Goal: Book appointment/travel/reservation

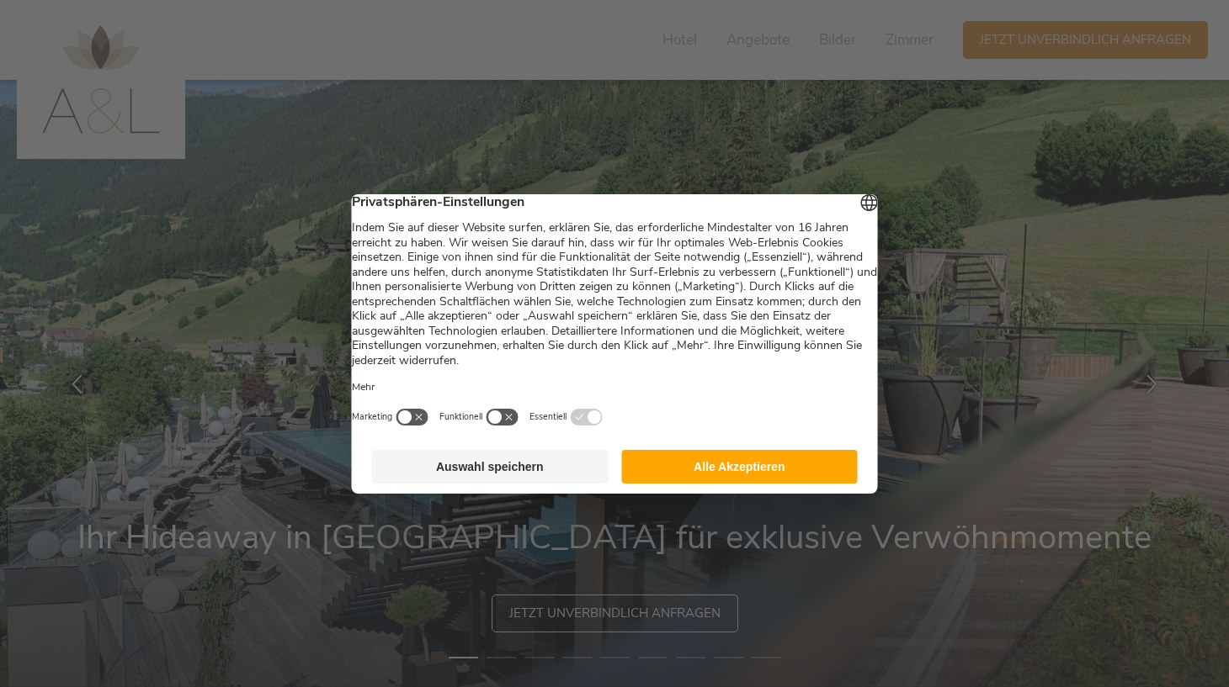
click at [807, 479] on button "Alle Akzeptieren" at bounding box center [739, 467] width 236 height 34
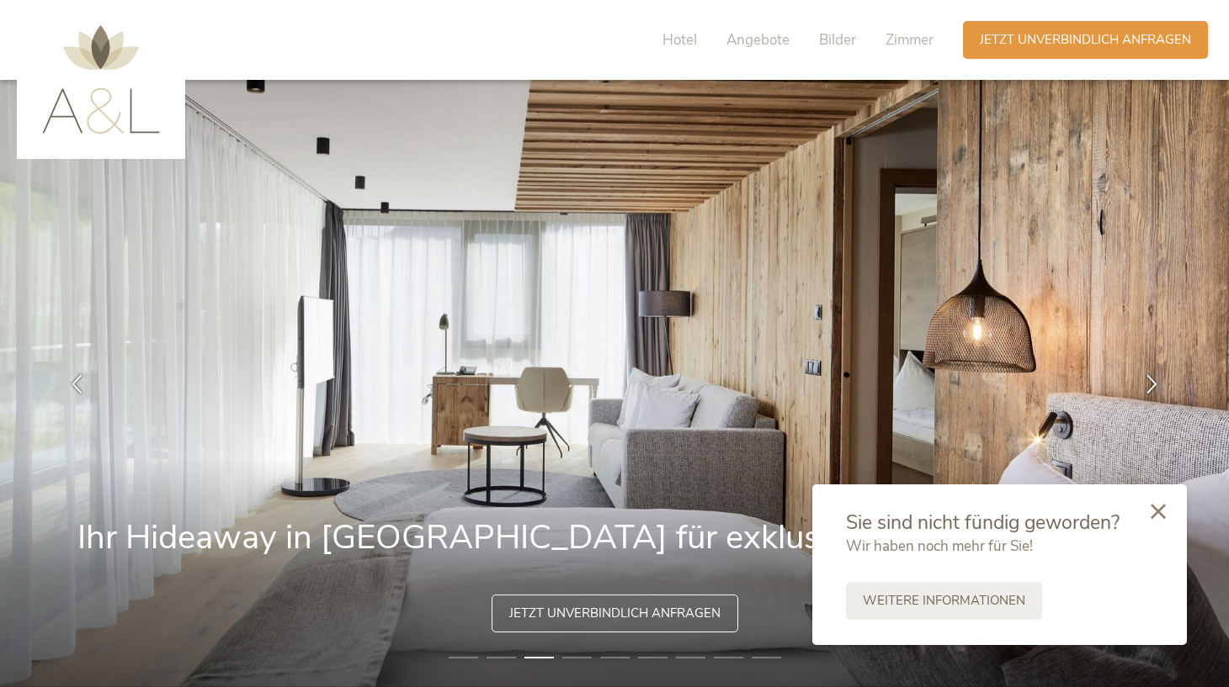
click at [1166, 503] on div at bounding box center [1157, 513] width 57 height 60
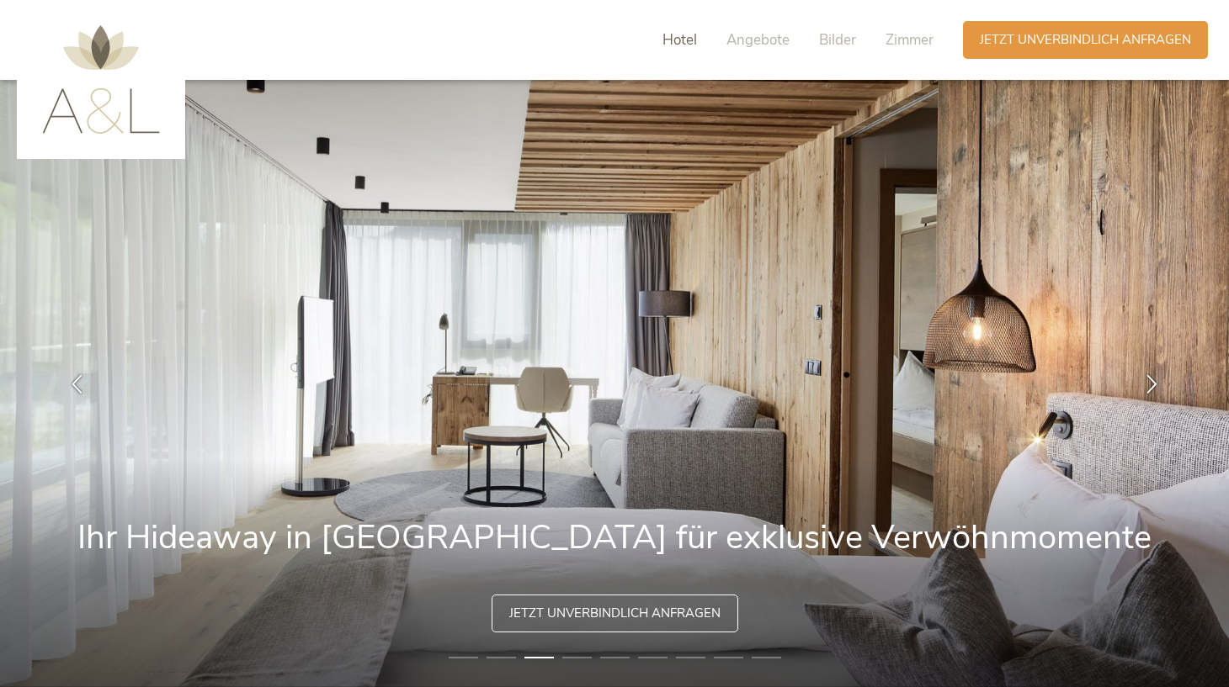
click at [687, 43] on span "Hotel" at bounding box center [679, 39] width 35 height 19
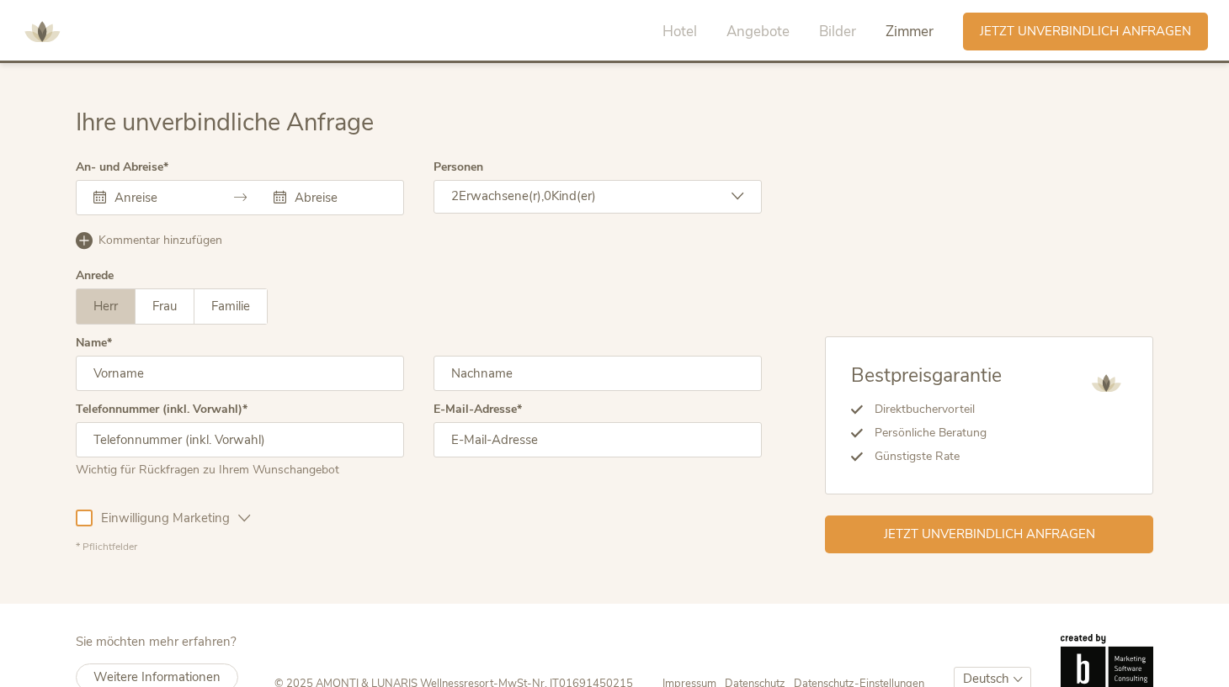
scroll to position [5029, 0]
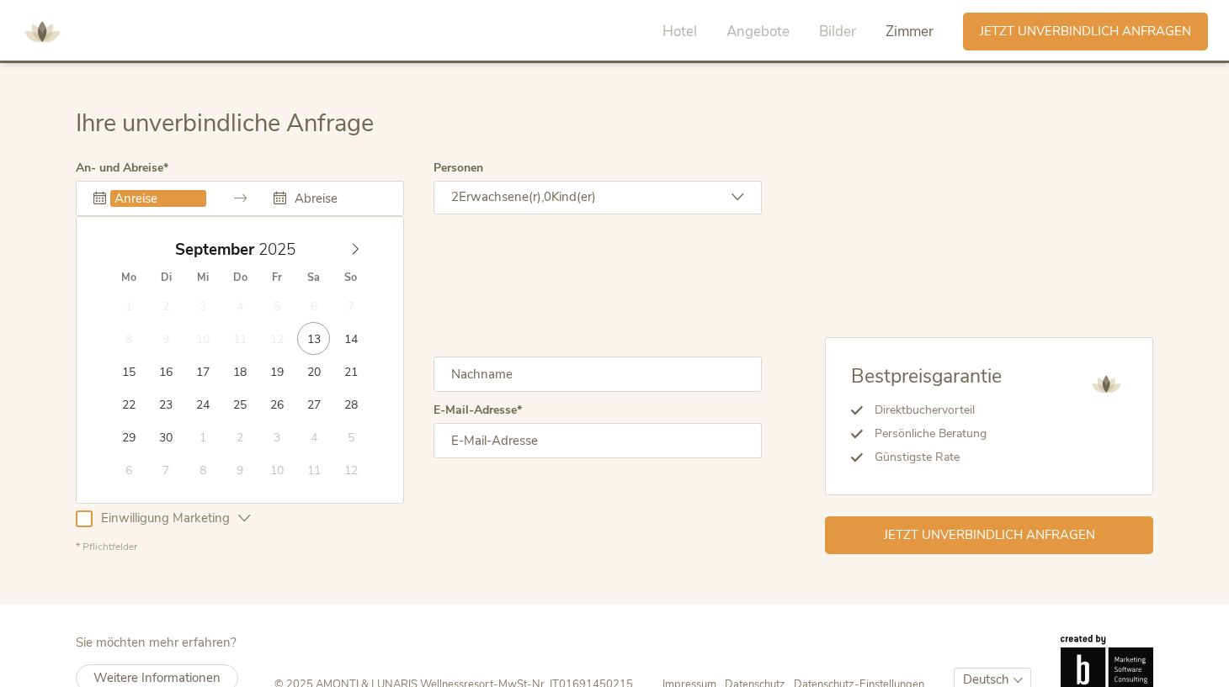
click at [167, 190] on input "text" at bounding box center [158, 198] width 96 height 17
type input "[DATE]"
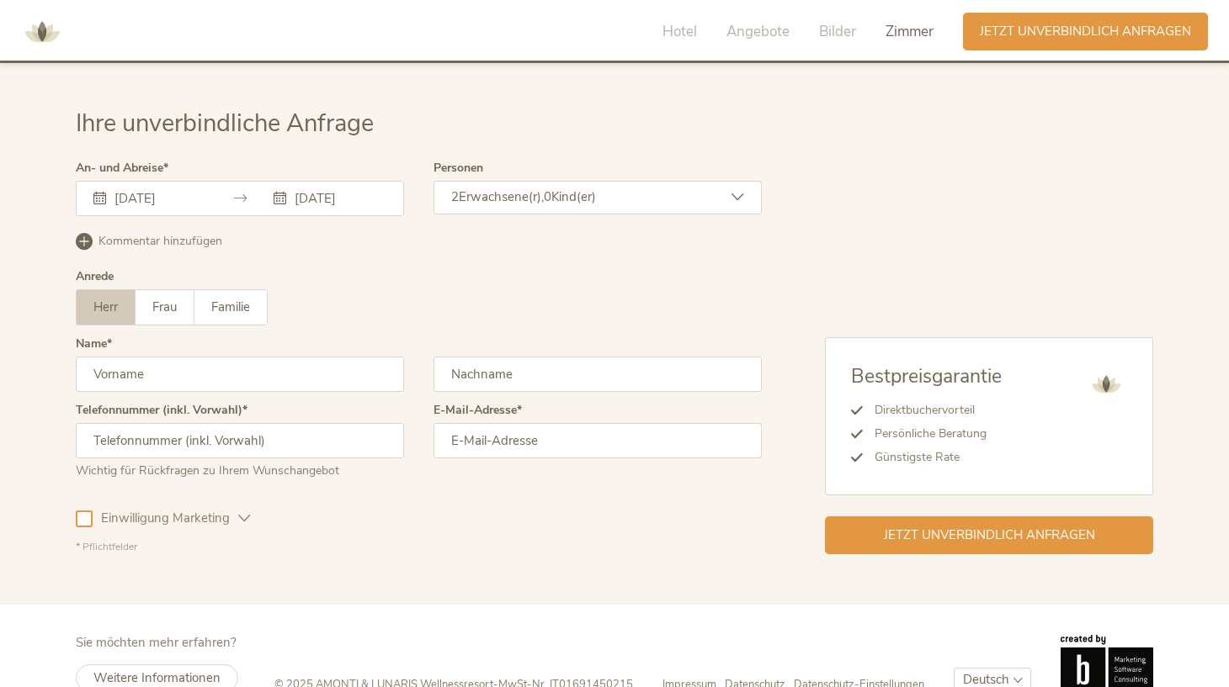
click at [551, 188] on span "0" at bounding box center [548, 196] width 8 height 17
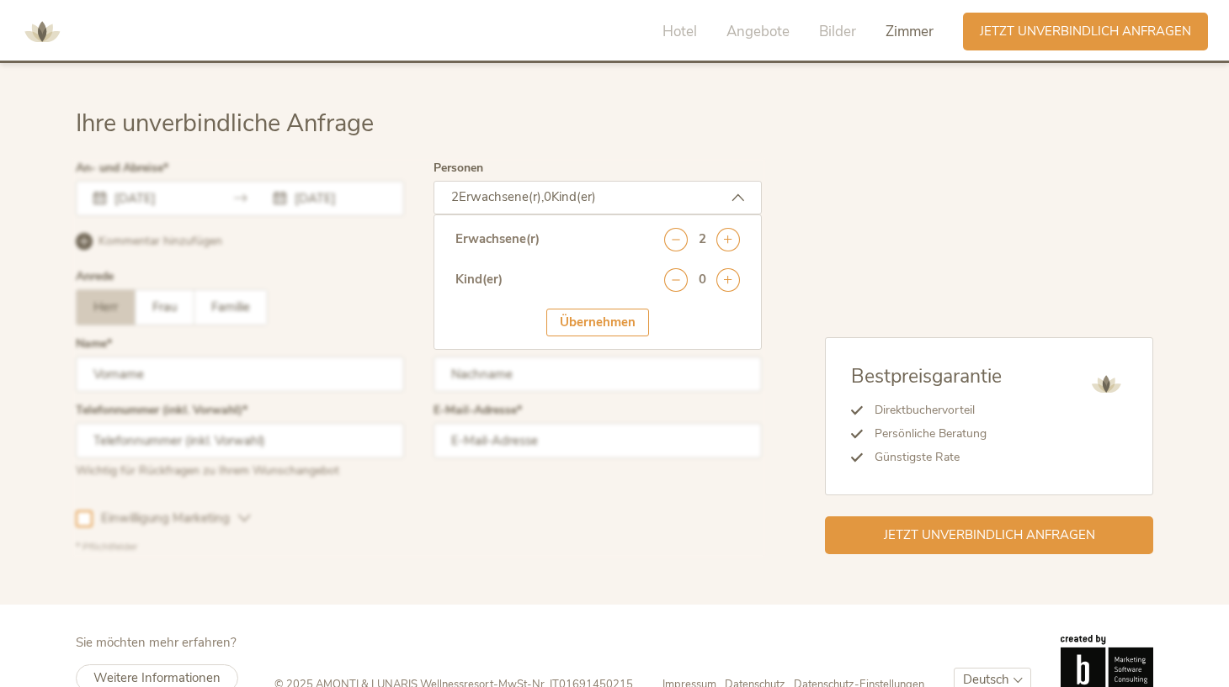
click at [551, 188] on span "0" at bounding box center [548, 196] width 8 height 17
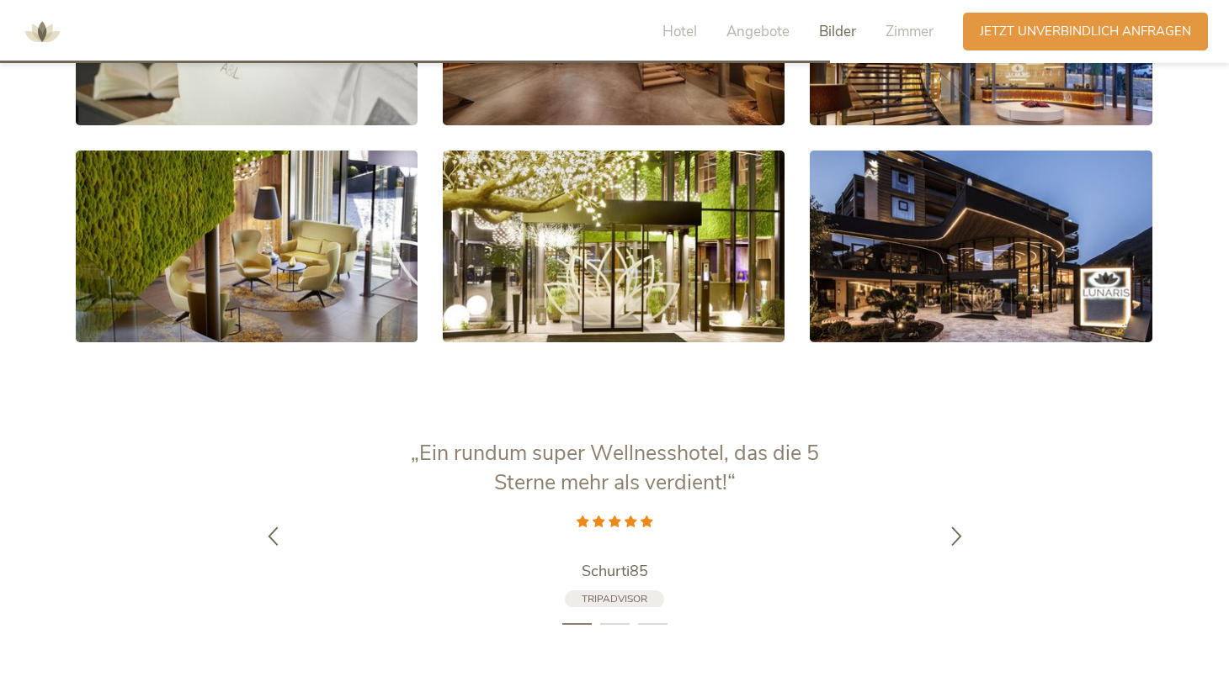
scroll to position [2112, 0]
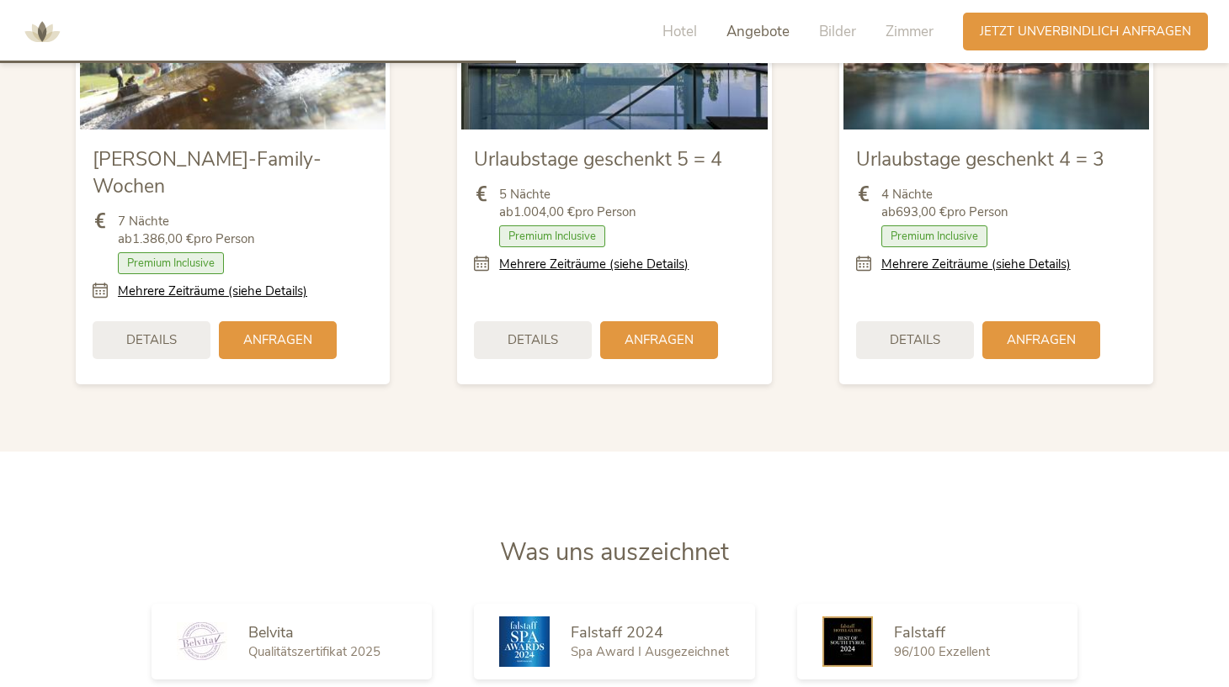
click at [819, 45] on div "Hotel Angebote Bilder Zimmer" at bounding box center [801, 32] width 321 height 38
click at [837, 35] on span "Bilder" at bounding box center [837, 31] width 37 height 19
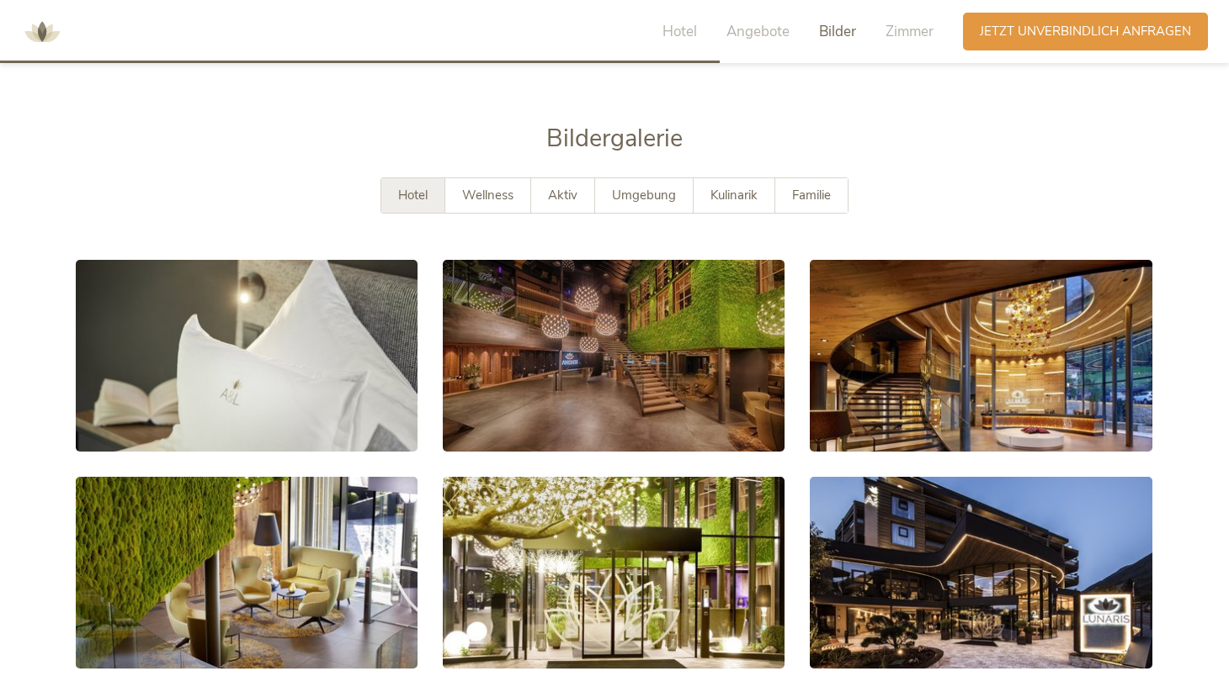
scroll to position [2960, 0]
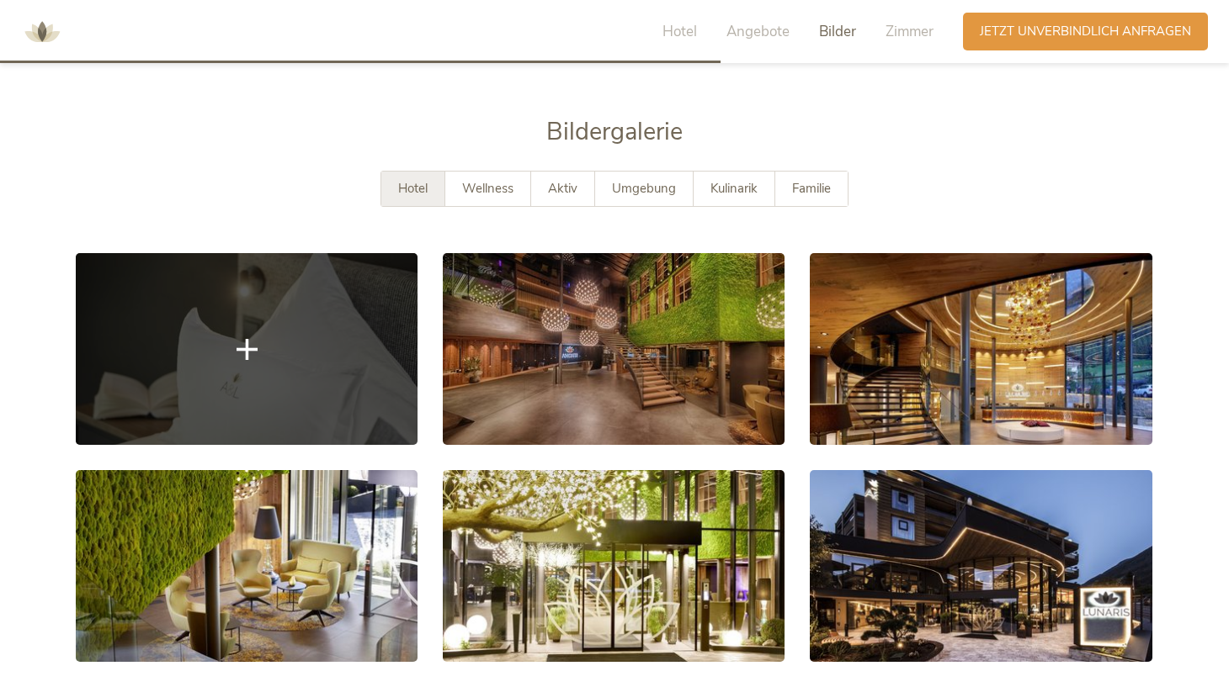
click at [351, 289] on link at bounding box center [247, 349] width 342 height 192
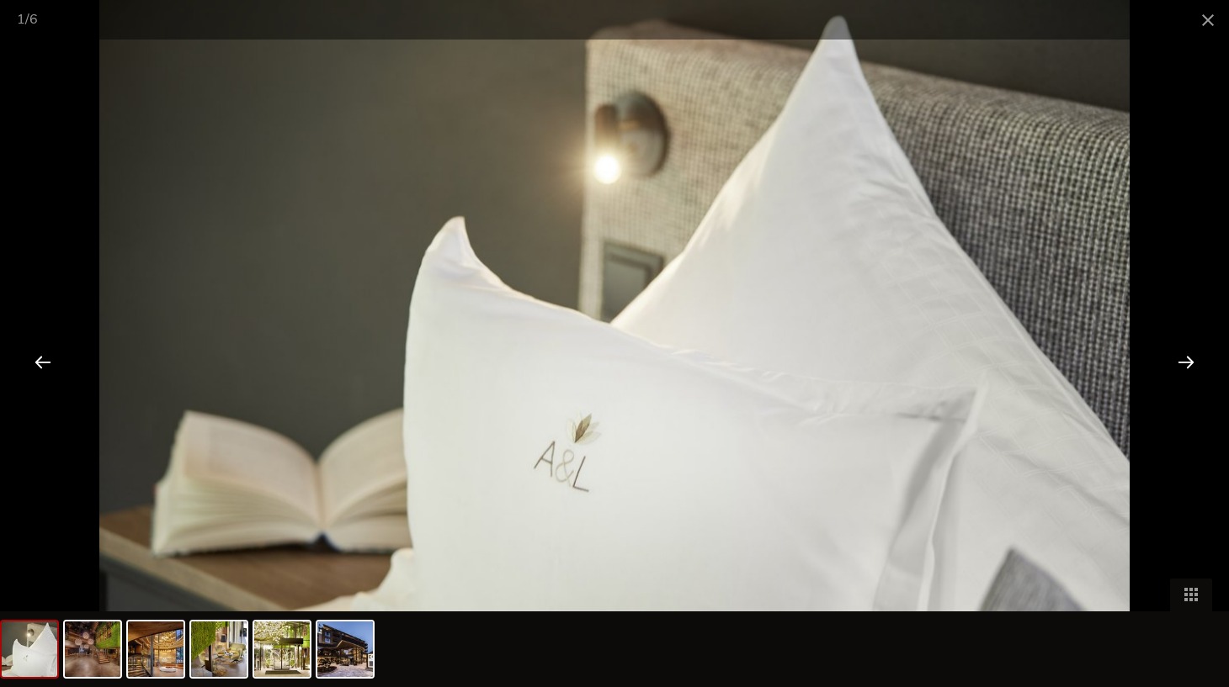
click at [1172, 360] on div at bounding box center [1186, 362] width 52 height 52
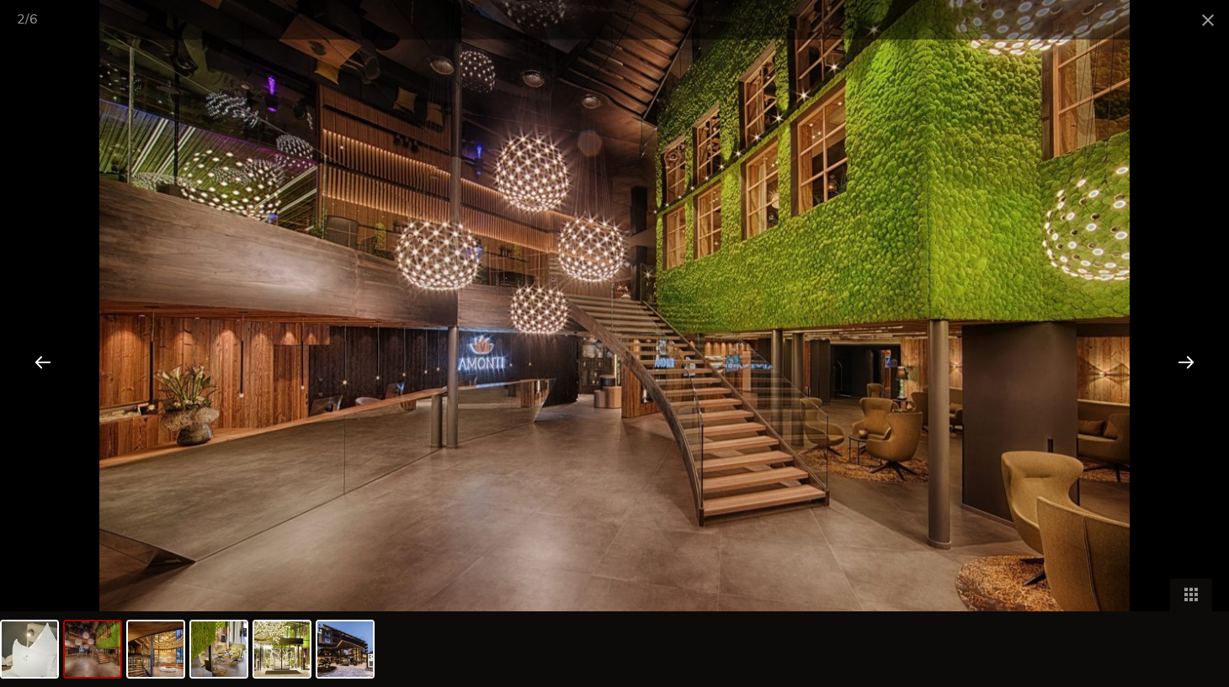
click at [1172, 360] on div at bounding box center [1186, 362] width 52 height 52
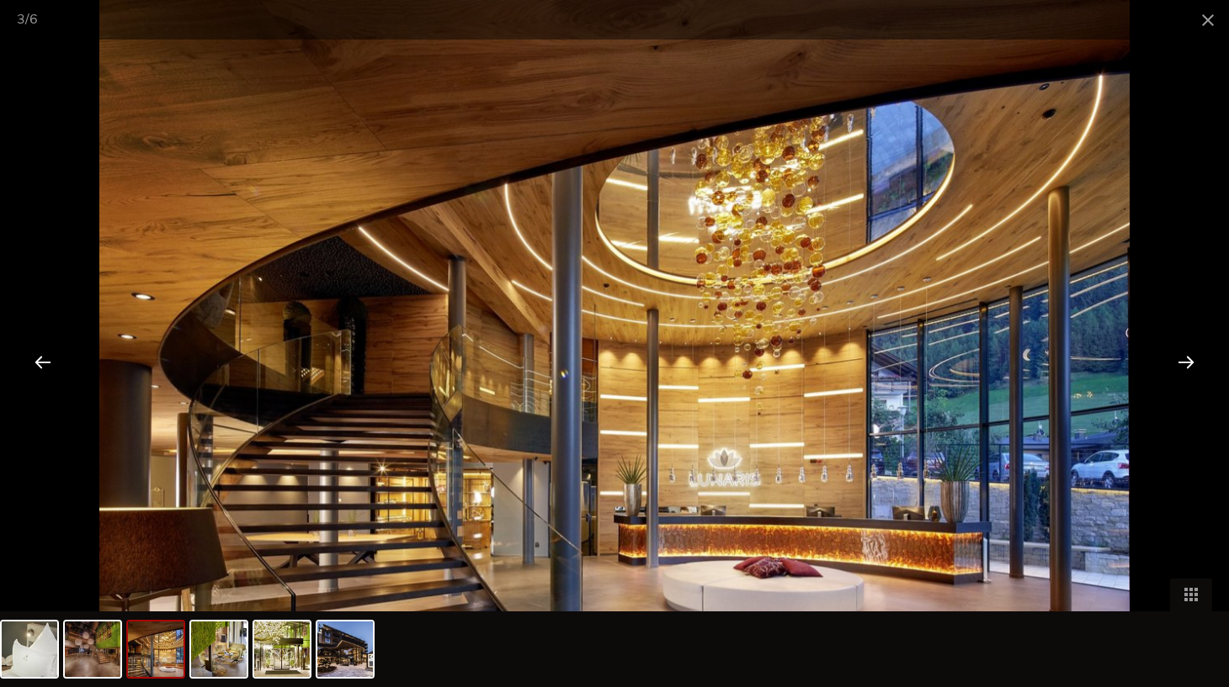
click at [1172, 360] on div at bounding box center [1186, 362] width 52 height 52
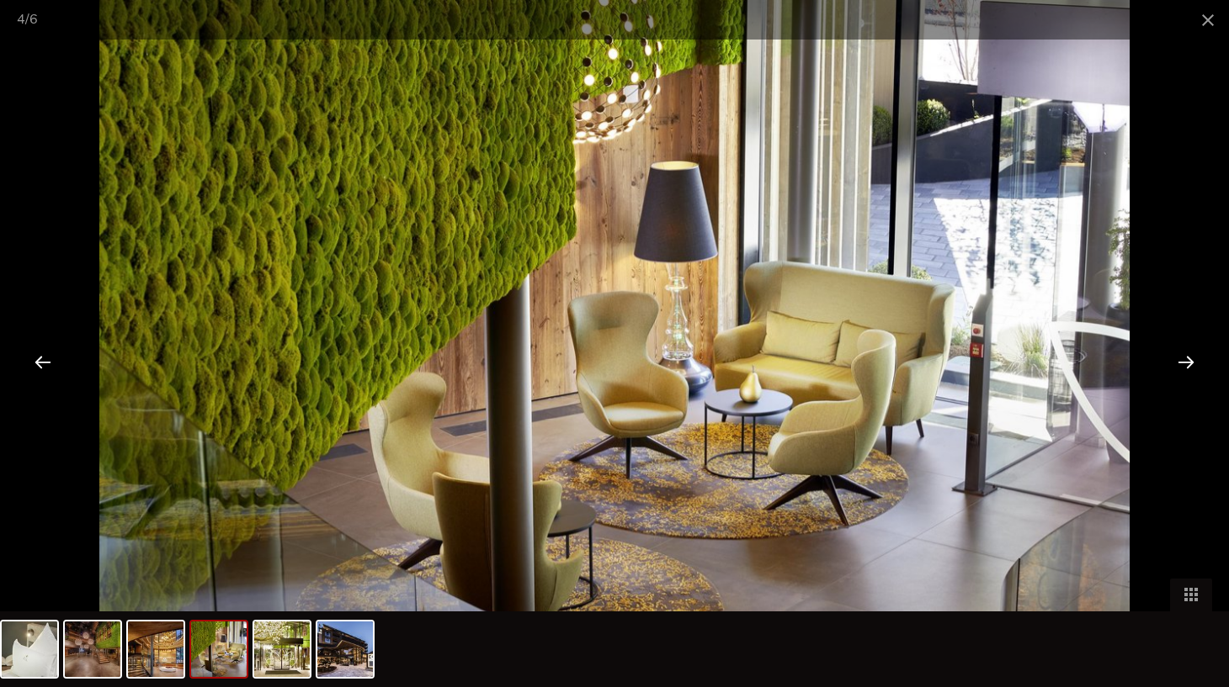
click at [1172, 360] on div at bounding box center [1186, 362] width 52 height 52
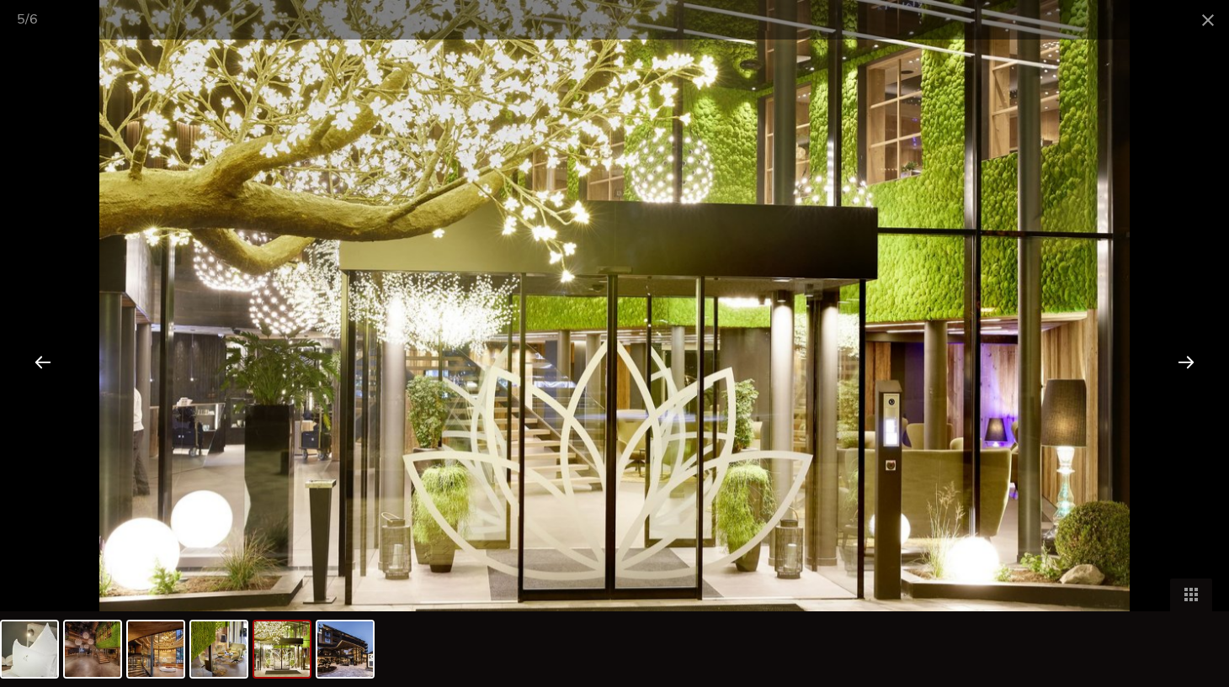
click at [1172, 360] on div at bounding box center [1186, 362] width 52 height 52
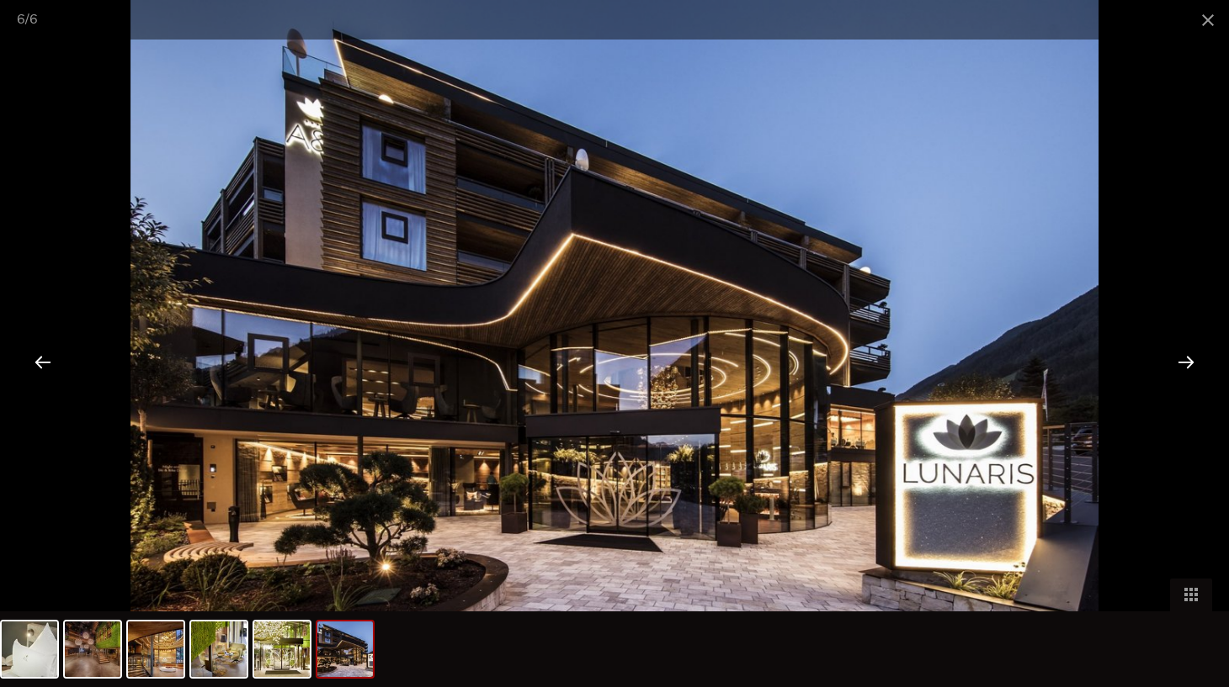
click at [1172, 360] on div at bounding box center [1186, 362] width 52 height 52
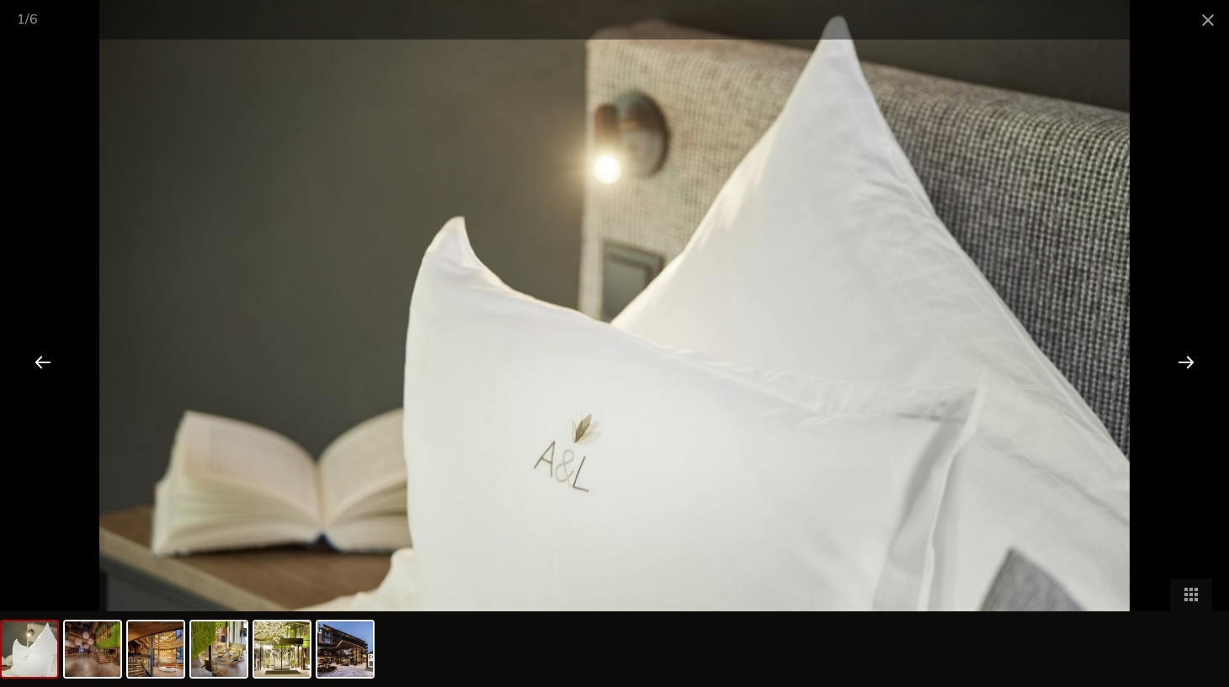
click at [1172, 360] on div at bounding box center [1186, 362] width 52 height 52
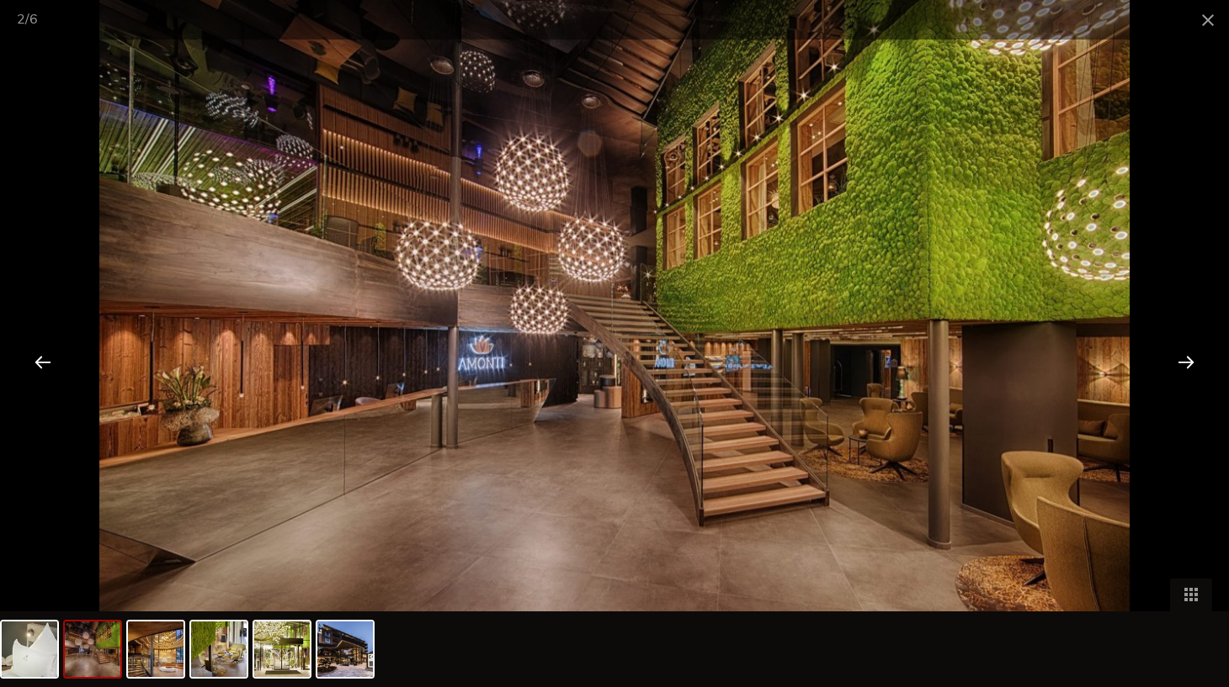
click at [1173, 361] on div at bounding box center [1186, 362] width 52 height 52
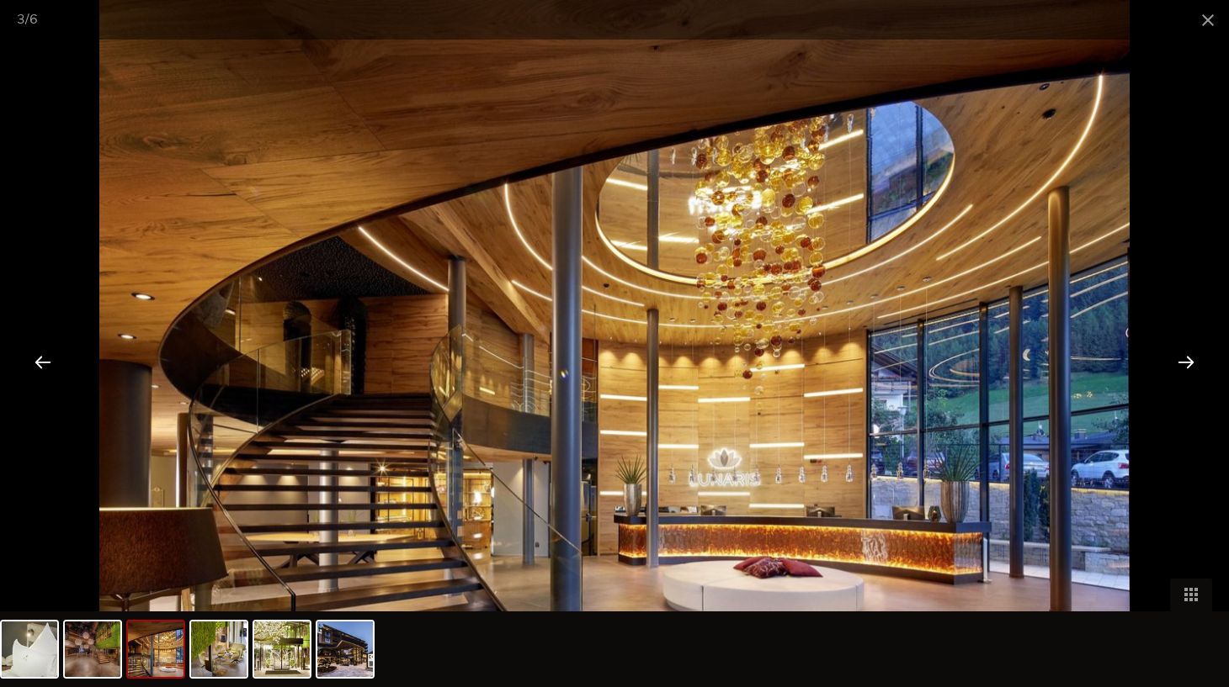
click at [1211, 40] on div at bounding box center [614, 343] width 1229 height 687
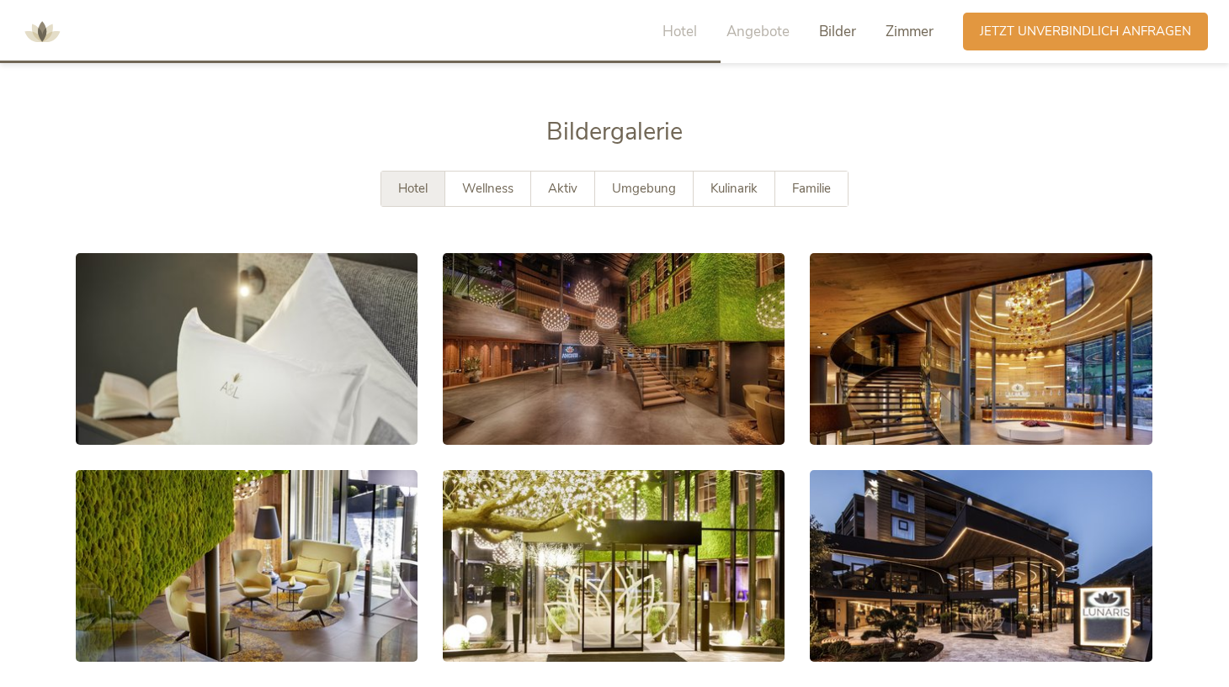
click at [923, 34] on span "Zimmer" at bounding box center [909, 31] width 48 height 19
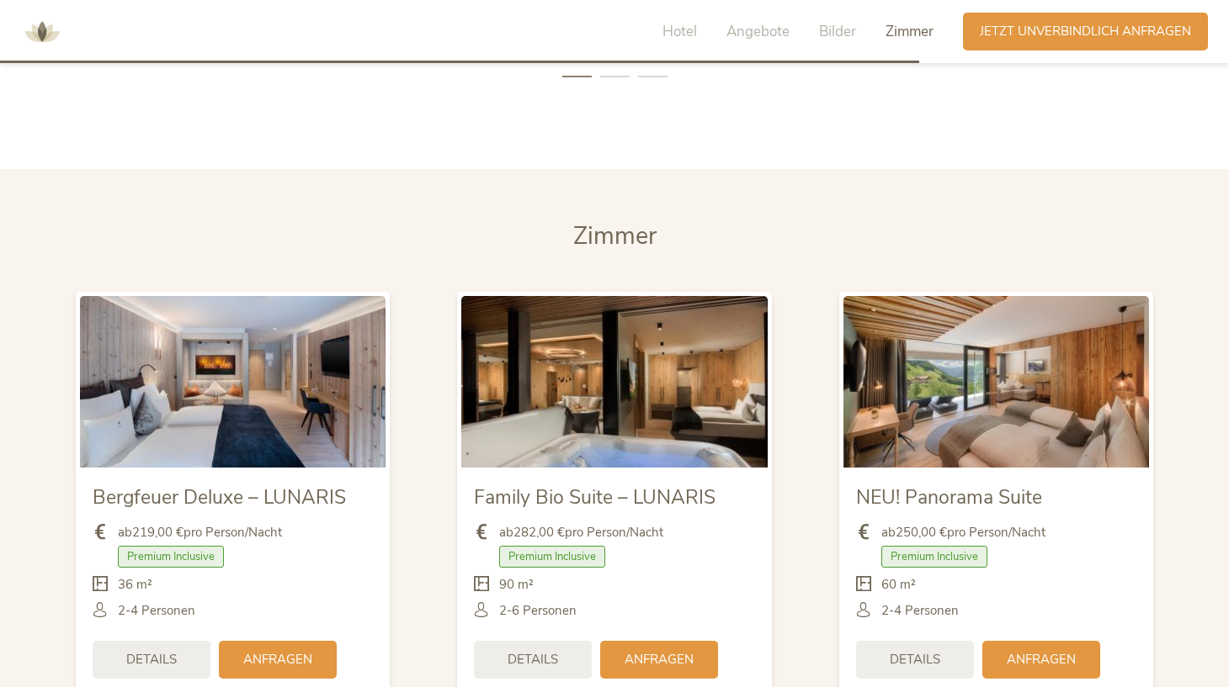
scroll to position [3881, 0]
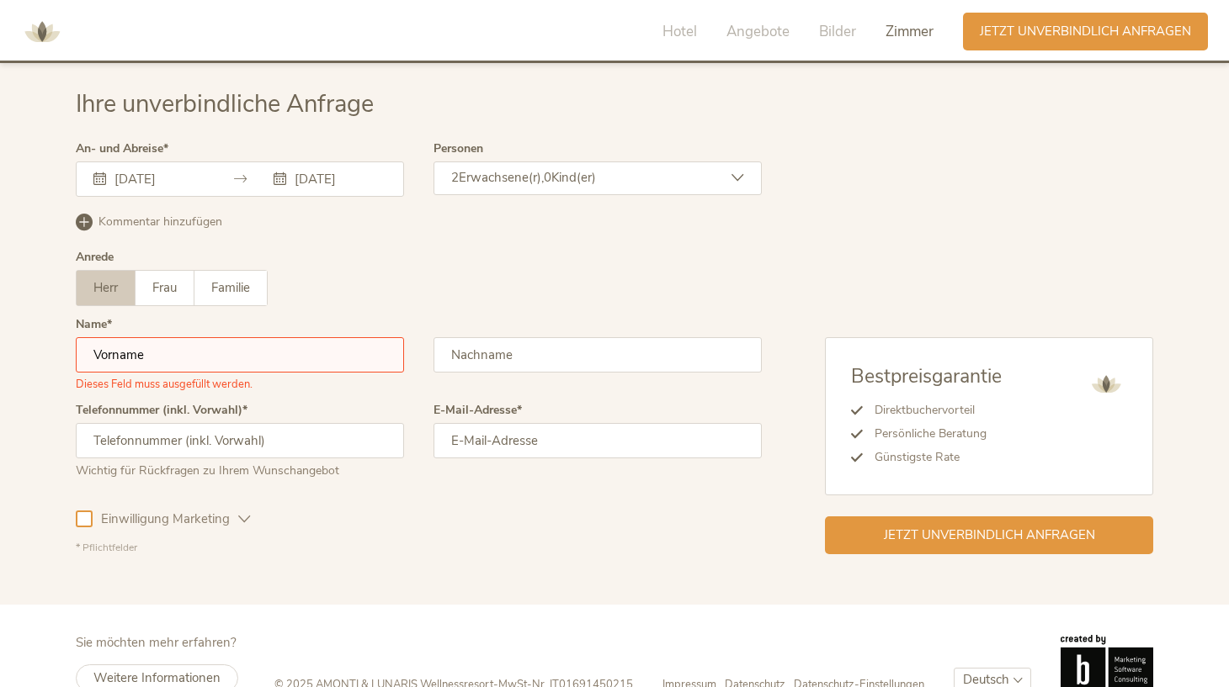
click at [672, 41] on div "Hotel Angebote Bilder Zimmer" at bounding box center [801, 32] width 321 height 38
click at [672, 40] on span "Hotel" at bounding box center [679, 31] width 35 height 19
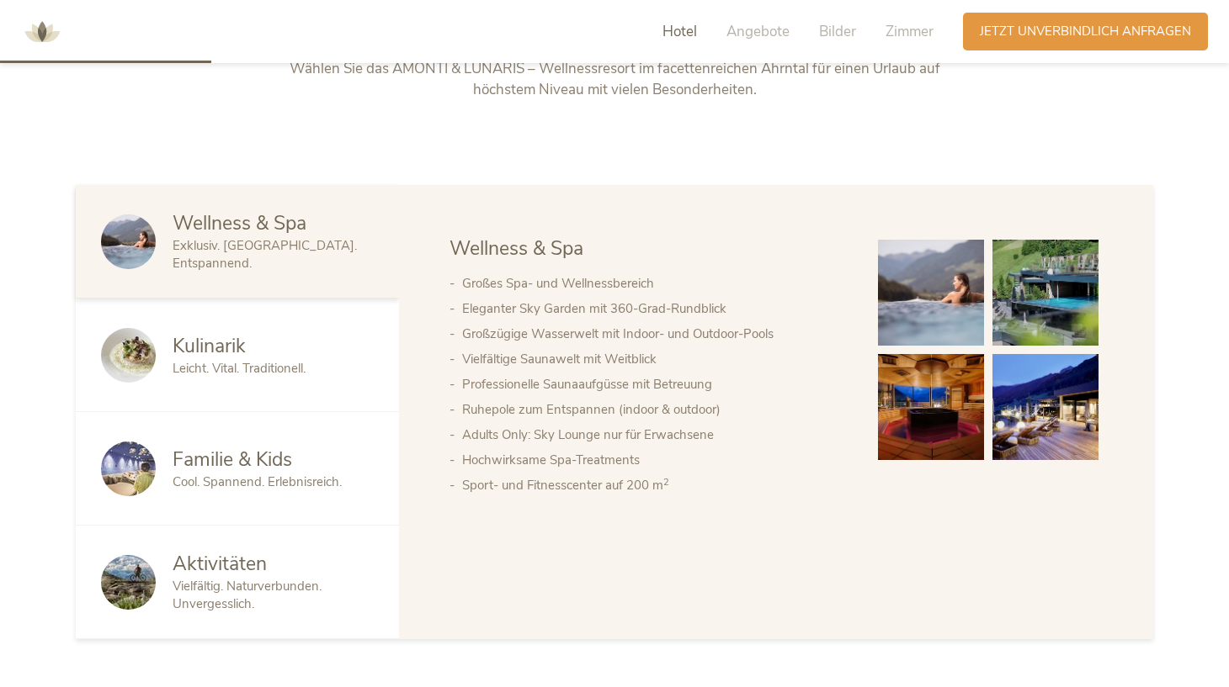
scroll to position [868, 0]
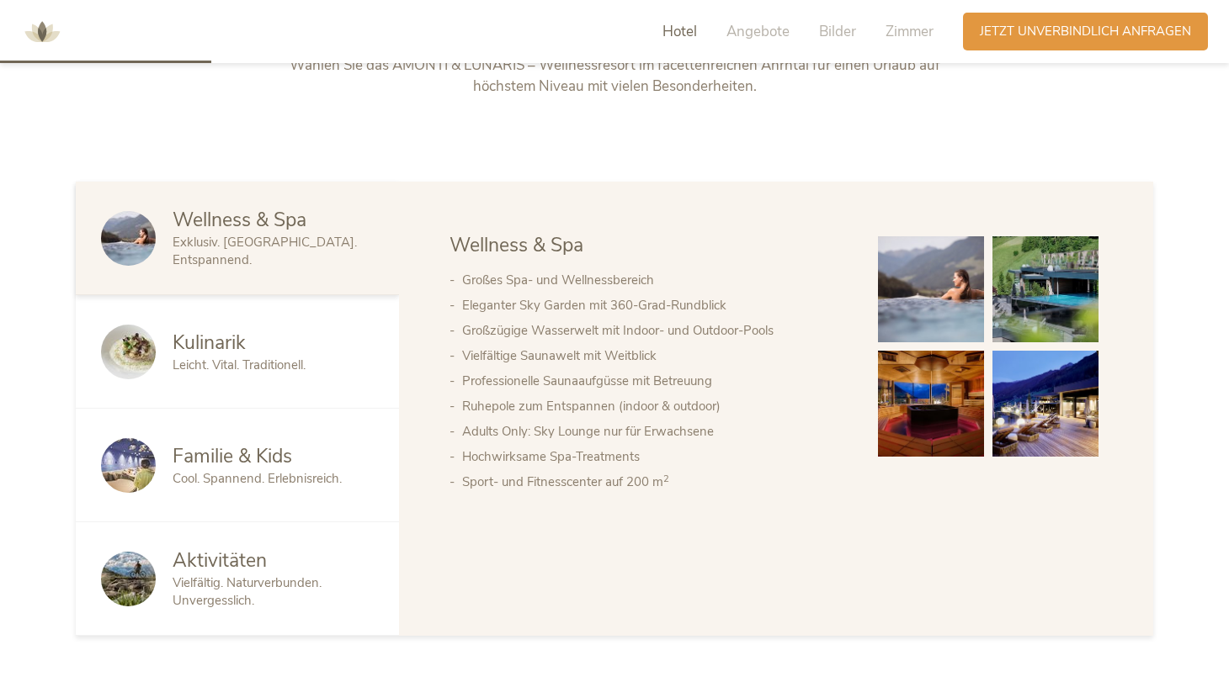
click at [942, 251] on img at bounding box center [931, 289] width 106 height 106
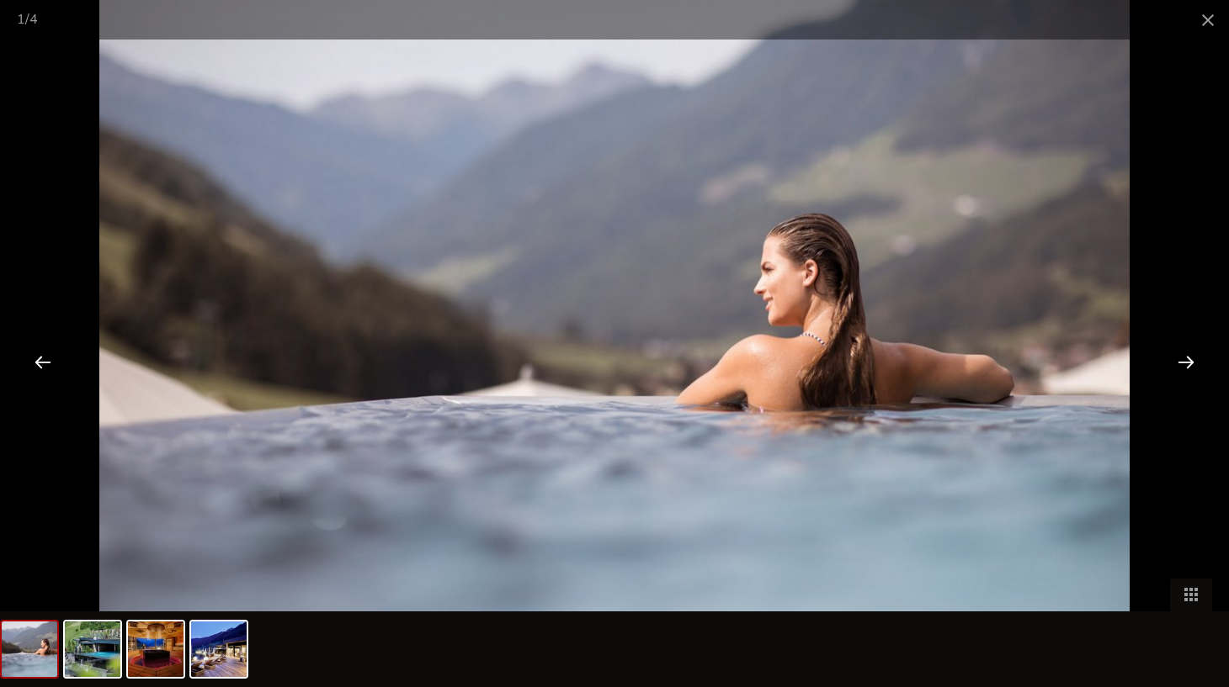
click at [1185, 349] on div at bounding box center [1186, 362] width 52 height 52
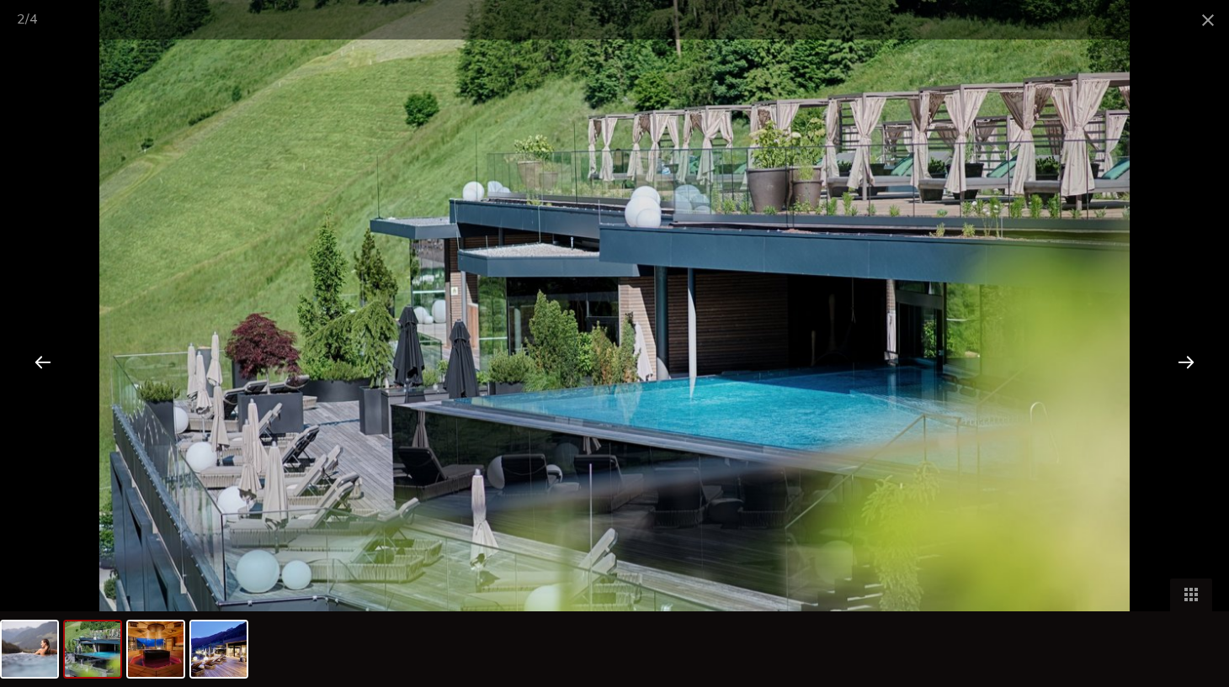
click at [1185, 349] on div at bounding box center [1186, 362] width 52 height 52
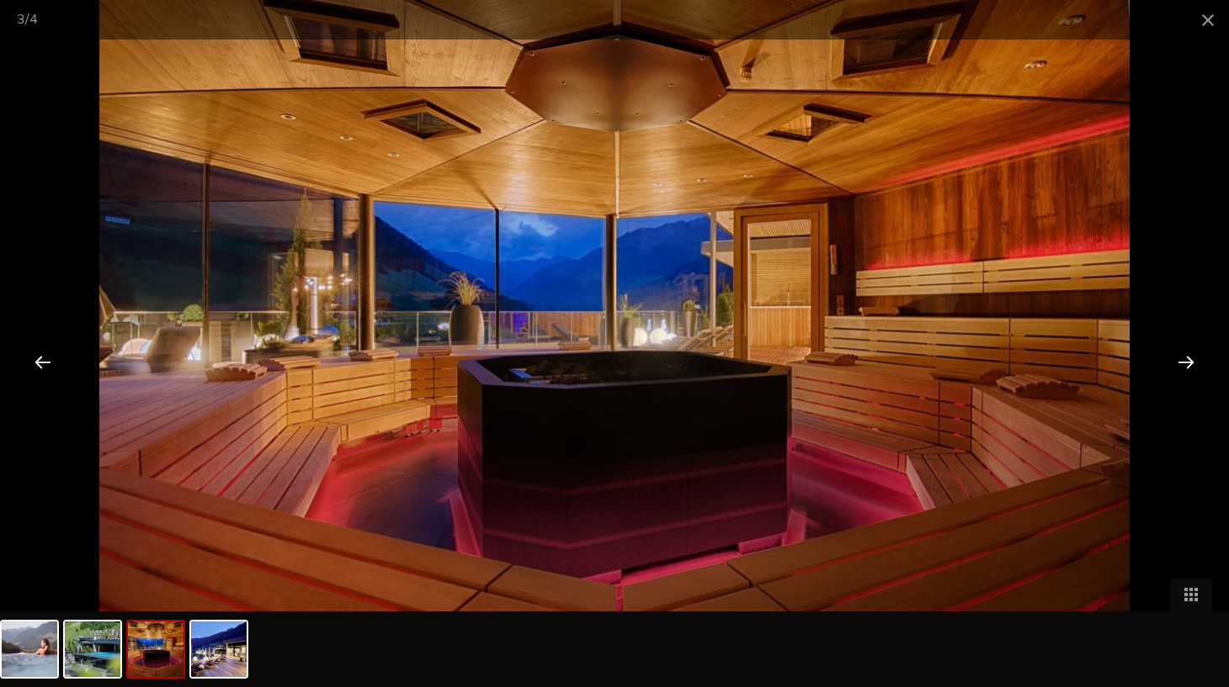
click at [1185, 349] on div at bounding box center [1186, 362] width 52 height 52
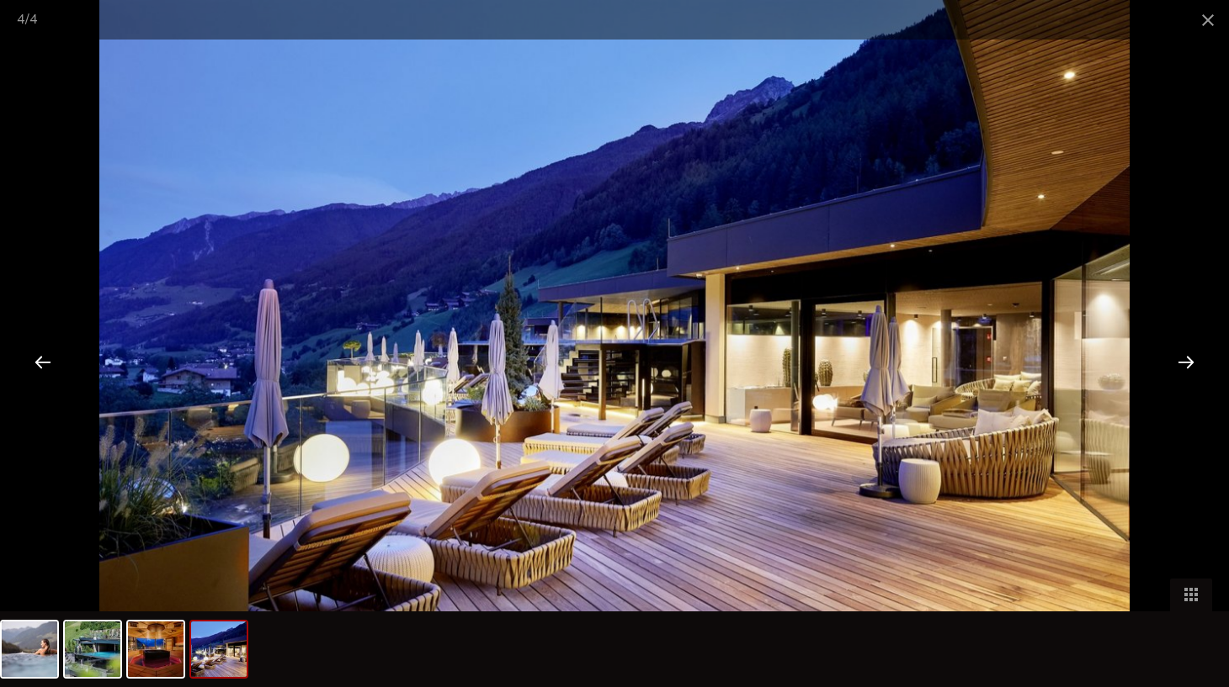
click at [1185, 349] on div at bounding box center [1186, 362] width 52 height 52
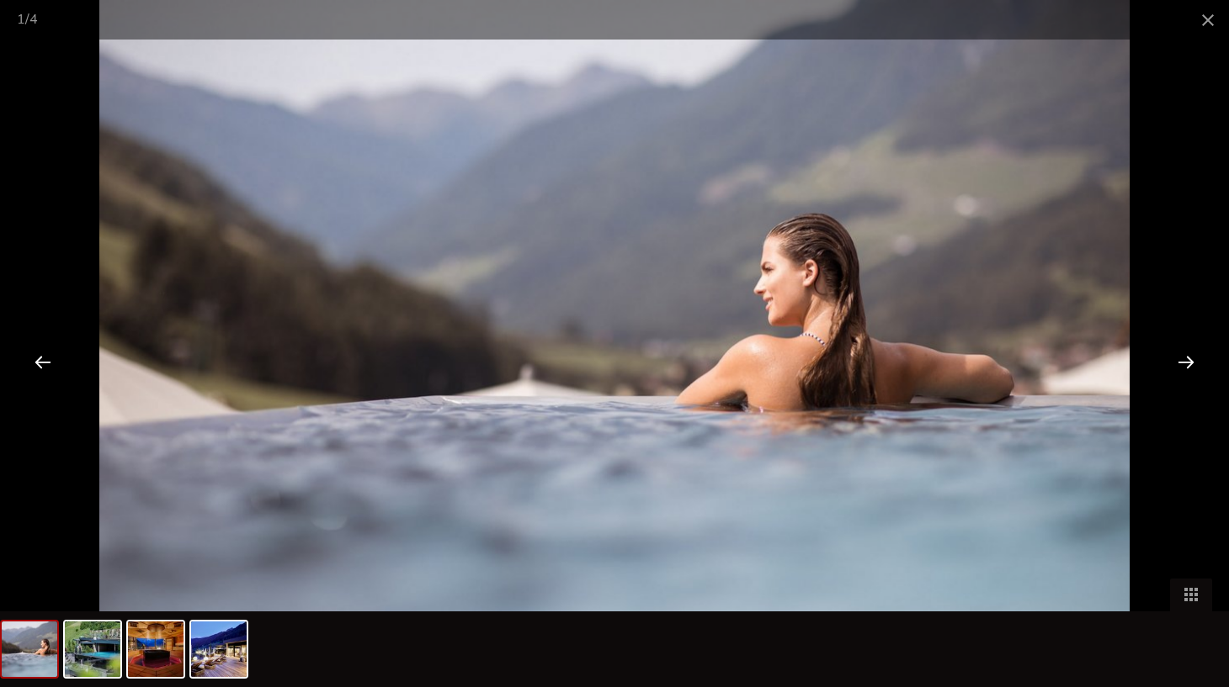
click at [1185, 349] on div at bounding box center [1186, 362] width 52 height 52
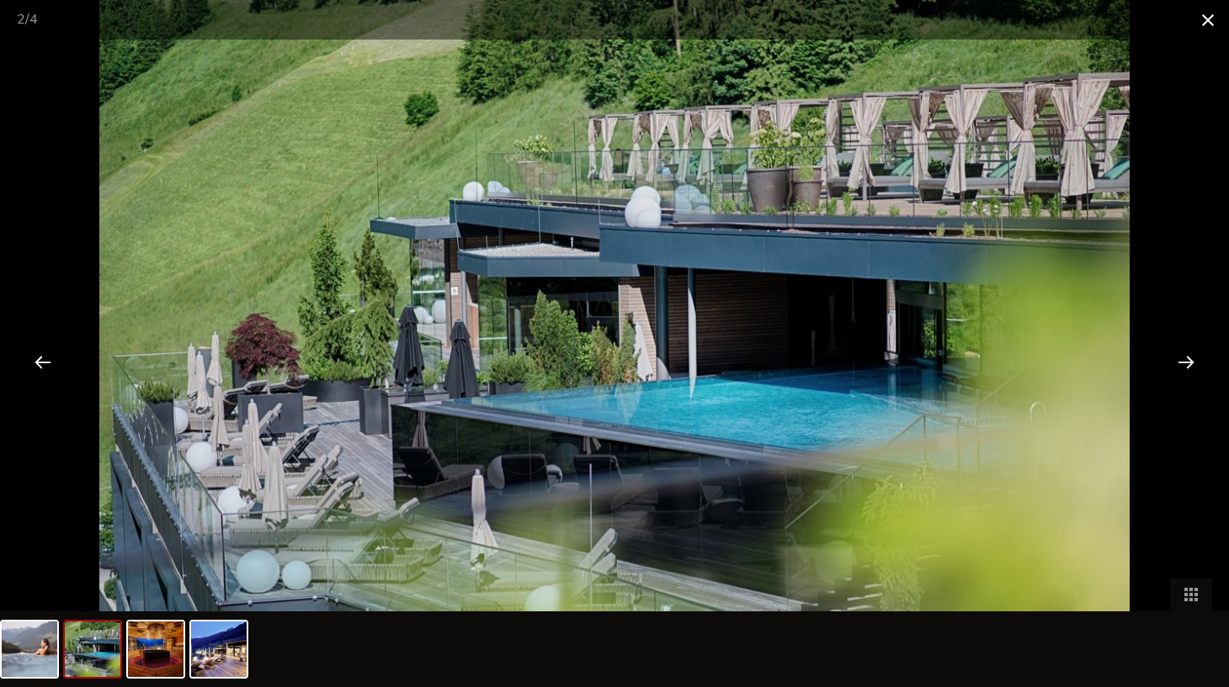
click at [1200, 27] on span at bounding box center [1207, 20] width 42 height 40
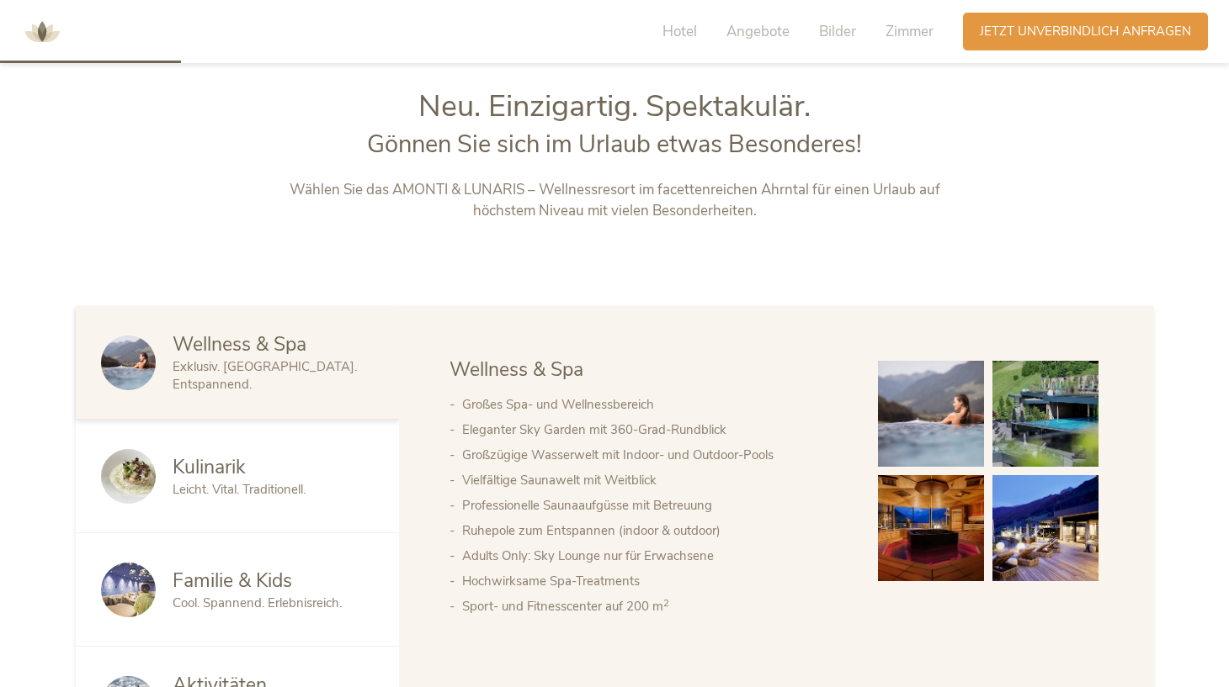
scroll to position [785, 0]
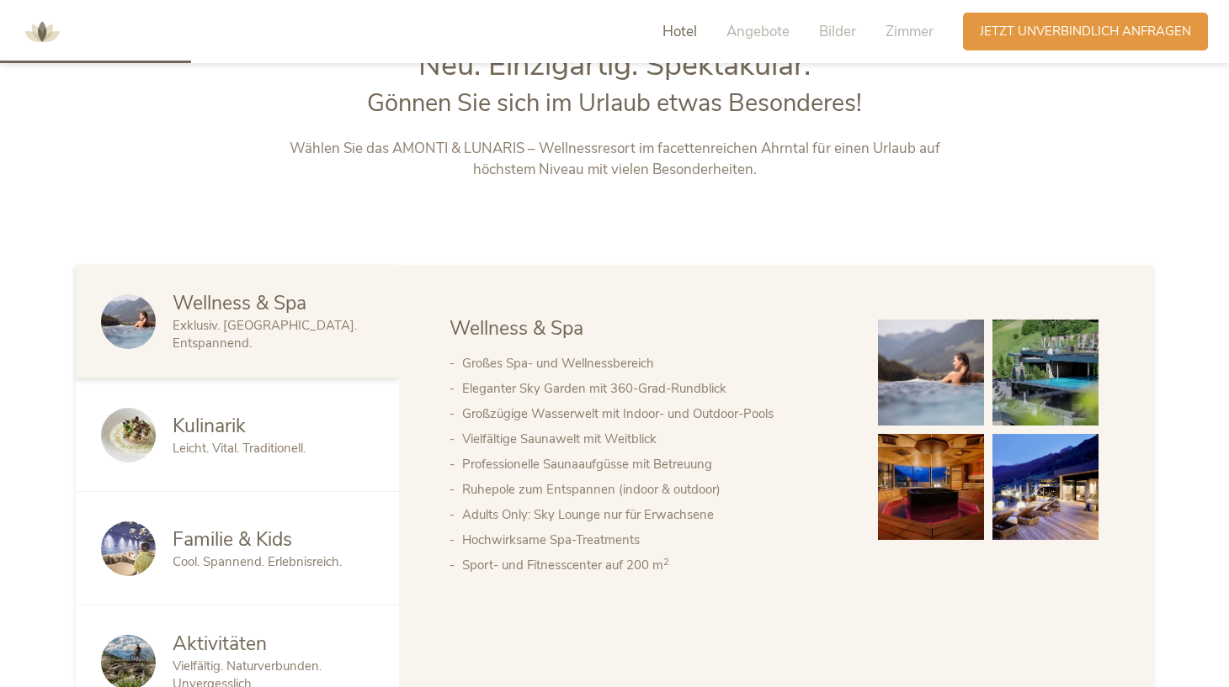
click at [303, 437] on div "Kulinarik" at bounding box center [273, 426] width 201 height 27
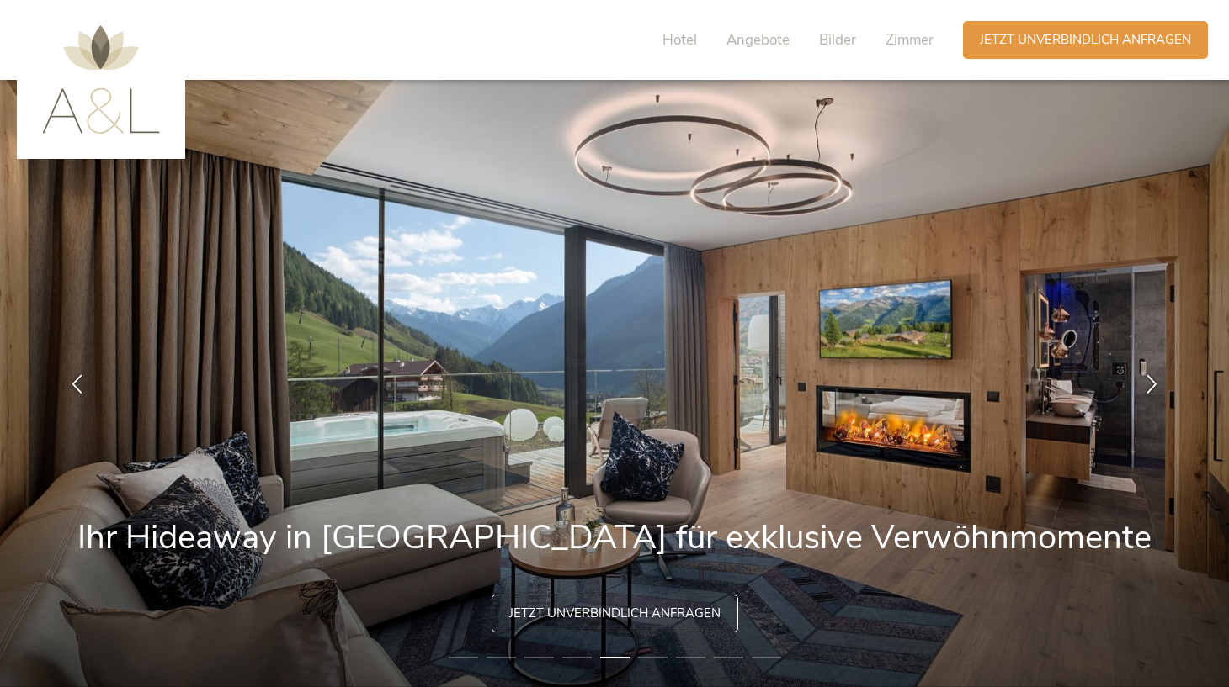
scroll to position [0, 0]
